Goal: Transaction & Acquisition: Purchase product/service

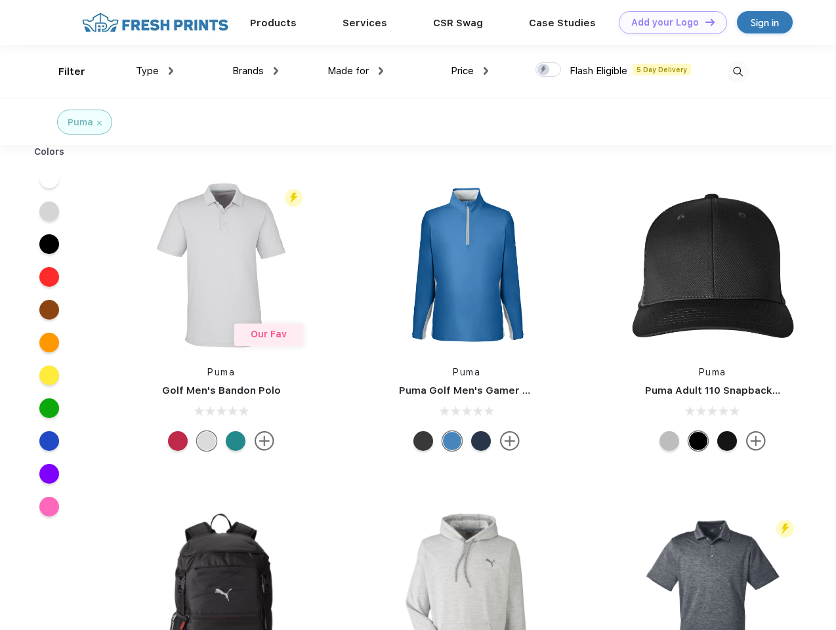
scroll to position [1, 0]
click at [668, 22] on link "Add your Logo Design Tool" at bounding box center [673, 22] width 108 height 23
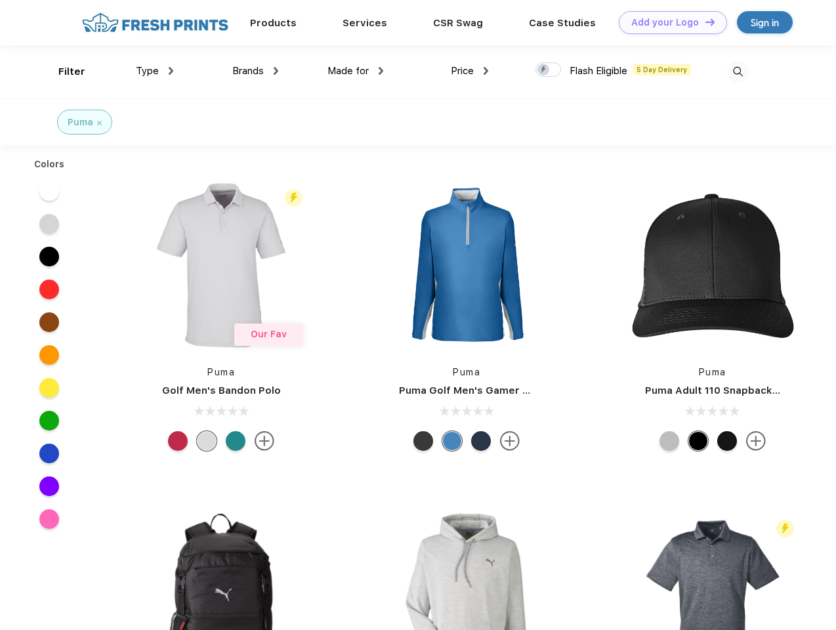
click at [0, 0] on div "Design Tool" at bounding box center [0, 0] width 0 height 0
click at [704, 22] on link "Add your Logo Design Tool" at bounding box center [673, 22] width 108 height 23
click at [63, 72] on div "Filter" at bounding box center [71, 71] width 27 height 15
click at [155, 71] on span "Type" at bounding box center [147, 71] width 23 height 12
click at [255, 71] on span "Brands" at bounding box center [248, 71] width 32 height 12
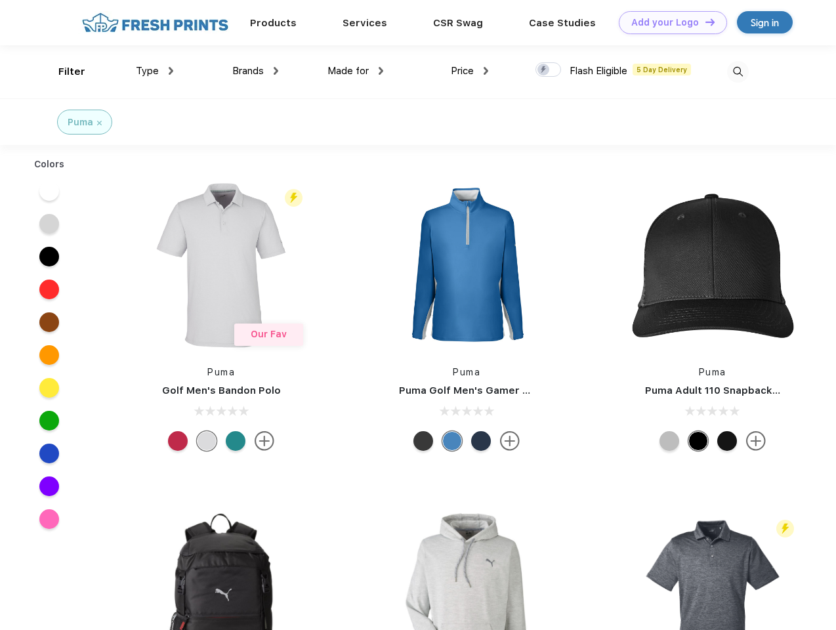
click at [356, 71] on span "Made for" at bounding box center [348, 71] width 41 height 12
click at [470, 71] on span "Price" at bounding box center [462, 71] width 23 height 12
click at [549, 70] on div at bounding box center [549, 69] width 26 height 14
click at [544, 70] on input "checkbox" at bounding box center [540, 66] width 9 height 9
click at [738, 72] on img at bounding box center [738, 72] width 22 height 22
